Goal: Find specific page/section: Find specific page/section

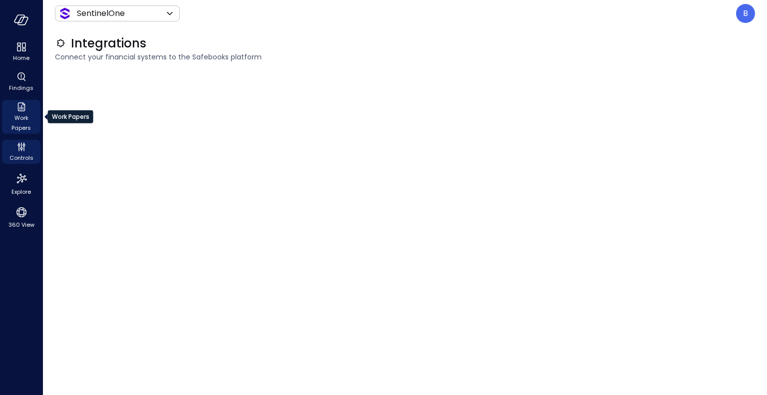
click at [23, 106] on icon "Work Papers" at bounding box center [21, 107] width 12 height 12
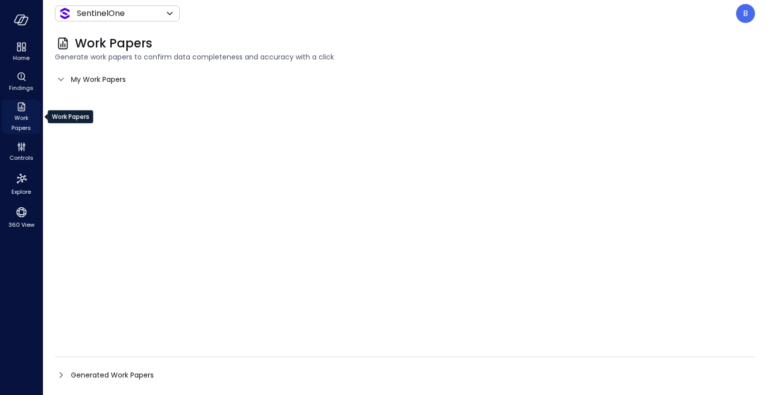
click at [21, 108] on icon "Work Papers" at bounding box center [20, 106] width 7 height 9
click at [60, 75] on icon at bounding box center [61, 79] width 12 height 12
click at [60, 78] on icon at bounding box center [61, 79] width 12 height 12
click at [88, 78] on span "My Work Papers" at bounding box center [98, 79] width 55 height 11
click at [63, 78] on icon at bounding box center [60, 79] width 5 height 3
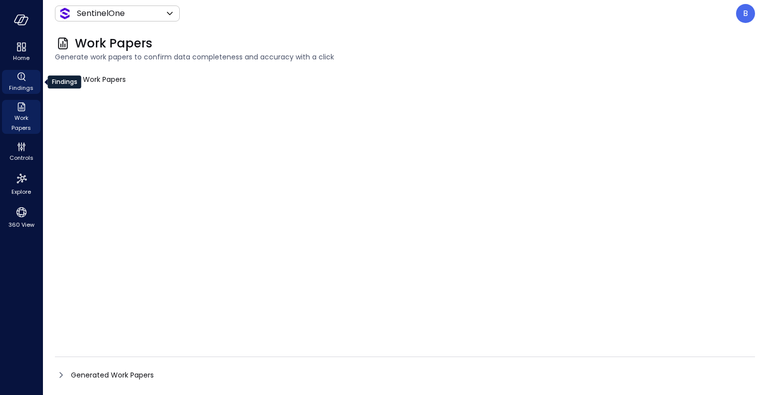
click at [26, 75] on icon "Findings" at bounding box center [21, 77] width 12 height 12
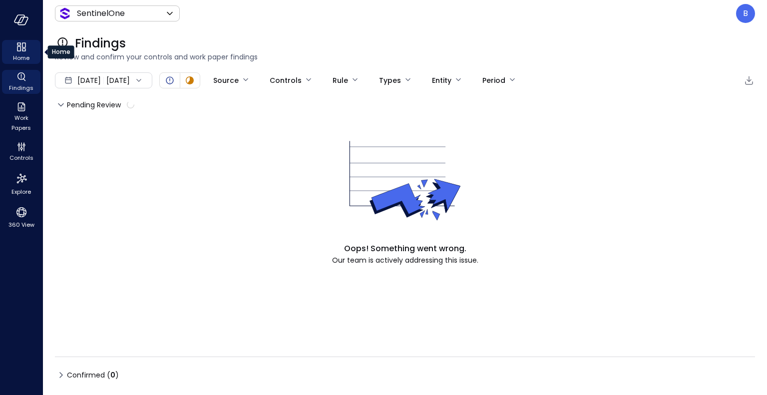
click at [22, 53] on span "Home" at bounding box center [21, 58] width 16 height 10
